Goal: Information Seeking & Learning: Learn about a topic

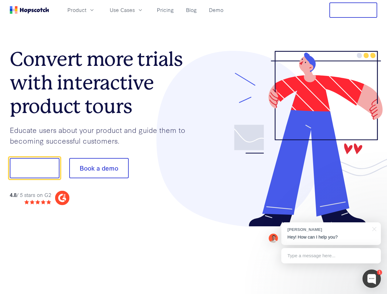
click at [194, 147] on div at bounding box center [286, 139] width 184 height 176
click at [86, 10] on span "Product" at bounding box center [76, 10] width 19 height 8
click at [135, 10] on span "Use Cases" at bounding box center [122, 10] width 25 height 8
click at [353, 10] on button "Free Trial" at bounding box center [353, 9] width 48 height 15
click at [34, 168] on button "Show me!" at bounding box center [35, 168] width 50 height 20
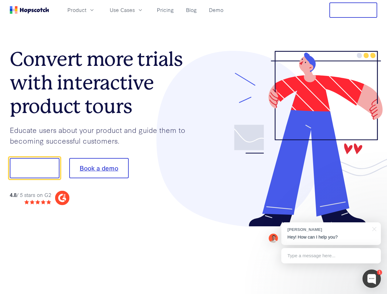
click at [99, 168] on button "Book a demo" at bounding box center [98, 168] width 59 height 20
click at [372, 279] on div at bounding box center [372, 279] width 18 height 18
click at [331, 234] on div "[PERSON_NAME] Hey! How can I help you?" at bounding box center [331, 234] width 100 height 23
click at [373, 294] on div "1 [PERSON_NAME] Hey! How can I help you? Type a message here... Free live chat …" at bounding box center [193, 294] width 387 height 0
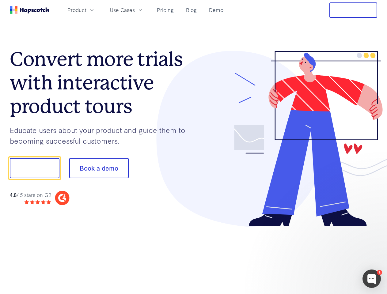
click at [331, 256] on div at bounding box center [323, 208] width 115 height 122
